Goal: Task Accomplishment & Management: Manage account settings

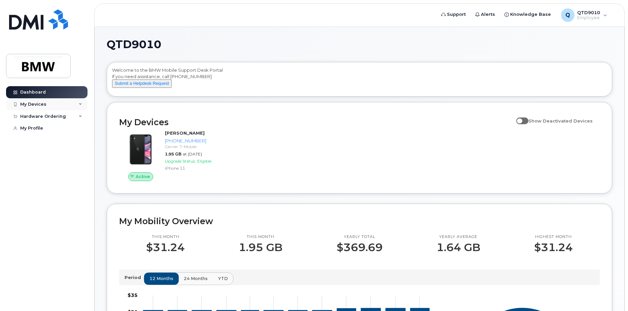
click at [74, 104] on div "My Devices" at bounding box center [46, 104] width 81 height 12
click at [42, 129] on div "My Profile" at bounding box center [31, 128] width 23 height 5
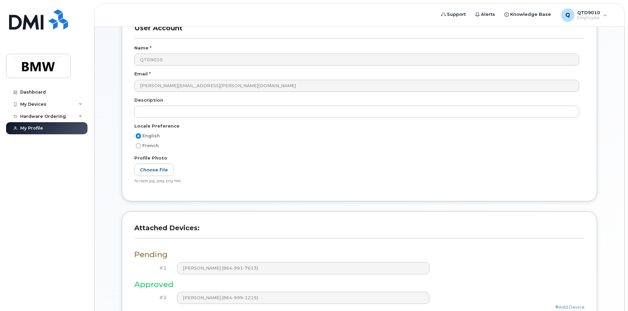
scroll to position [118, 0]
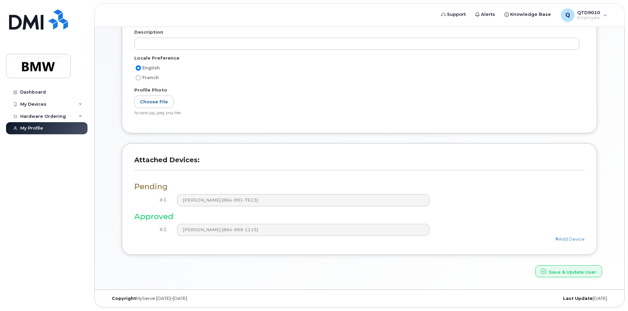
drag, startPoint x: 287, startPoint y: 174, endPoint x: 247, endPoint y: 163, distance: 41.1
click at [247, 163] on h3 "Attached Devices:" at bounding box center [359, 163] width 450 height 14
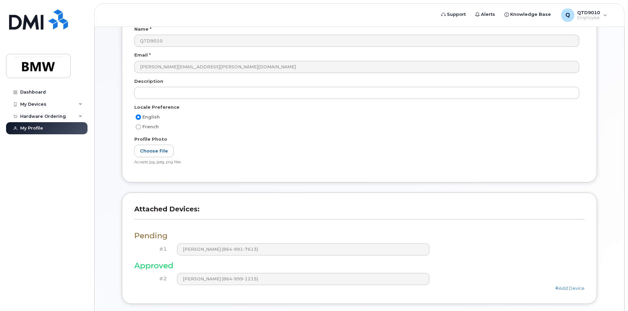
scroll to position [0, 0]
